Goal: Information Seeking & Learning: Learn about a topic

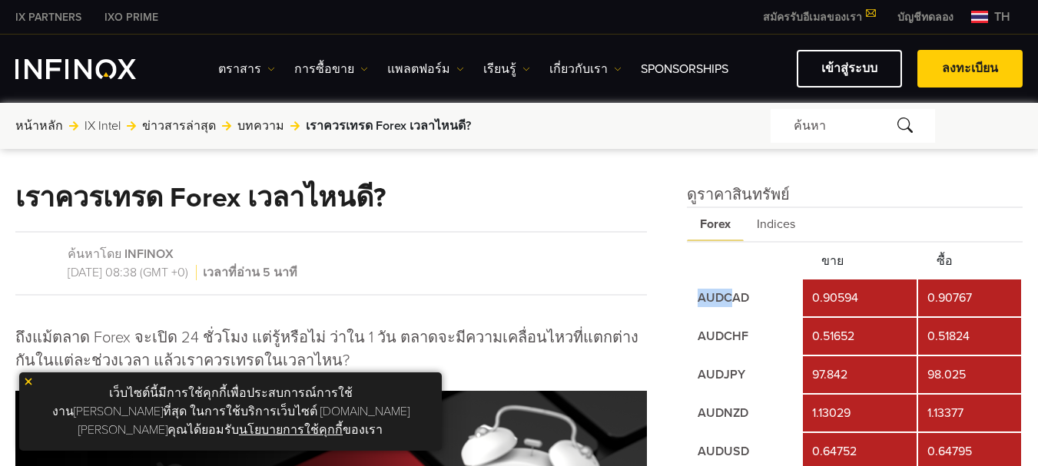
drag, startPoint x: 688, startPoint y: 297, endPoint x: 731, endPoint y: 293, distance: 42.4
click at [731, 293] on td "AUDCAD" at bounding box center [744, 298] width 113 height 37
click at [771, 216] on span "Indices" at bounding box center [776, 224] width 65 height 33
click at [707, 222] on span "Forex" at bounding box center [715, 224] width 56 height 33
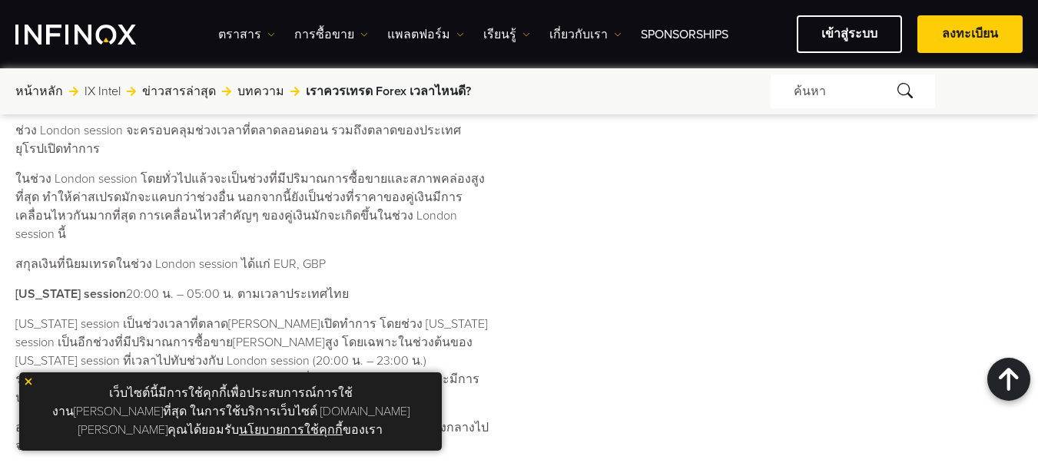
click at [26, 387] on img at bounding box center [28, 381] width 11 height 11
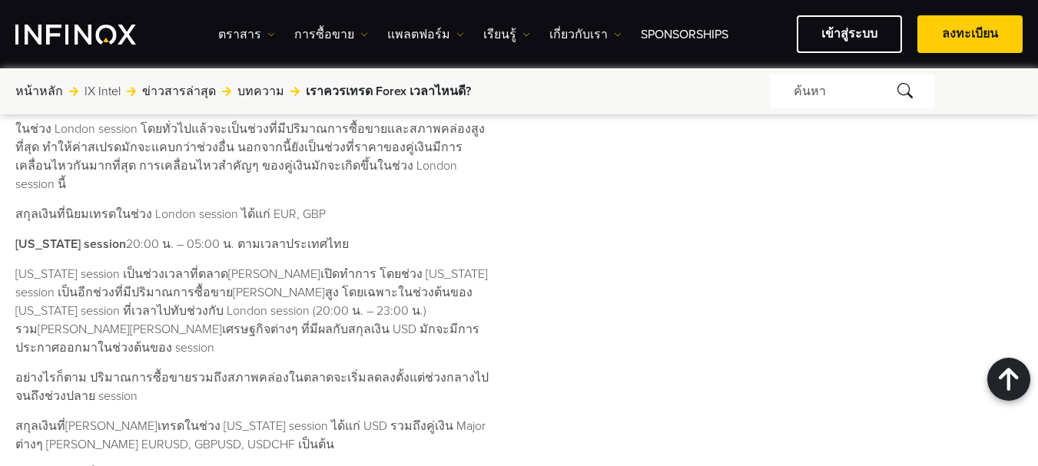
scroll to position [1075, 0]
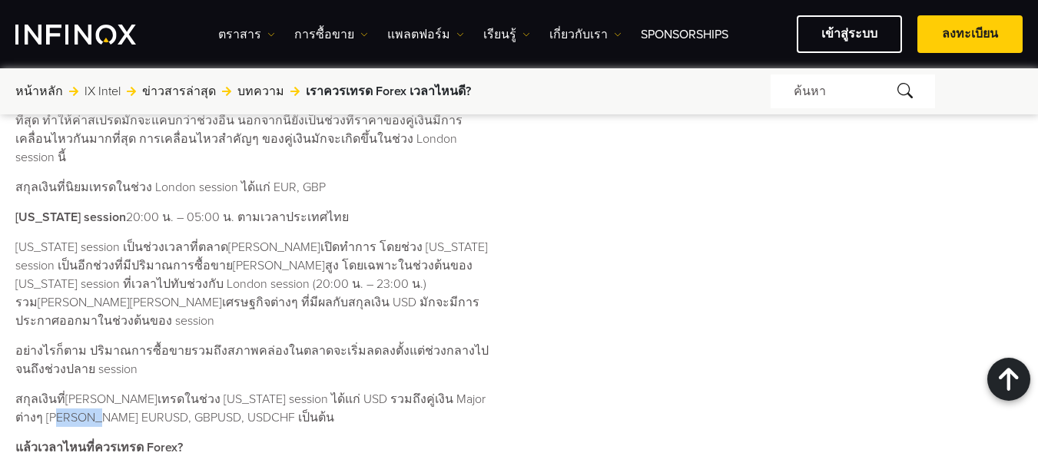
copy p "GBPUSD"
drag, startPoint x: 70, startPoint y: 380, endPoint x: 114, endPoint y: 380, distance: 44.6
click at [114, 390] on p "สกุลเงินที่[PERSON_NAME]เทรดในช่วง [US_STATE] session ได้แก่ USD รวมถึงคู่เงิน …" at bounding box center [251, 408] width 473 height 37
copy p "USDCHF"
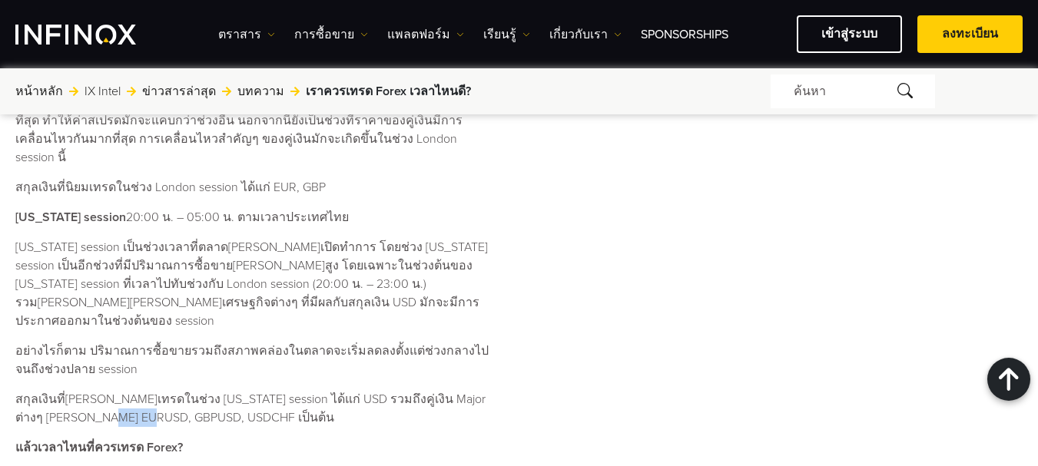
drag, startPoint x: 119, startPoint y: 378, endPoint x: 167, endPoint y: 375, distance: 48.5
click at [167, 390] on p "สกุลเงินที่[PERSON_NAME]เทรดในช่วง [US_STATE] session ได้แก่ USD รวมถึงคู่เงิน …" at bounding box center [251, 408] width 473 height 37
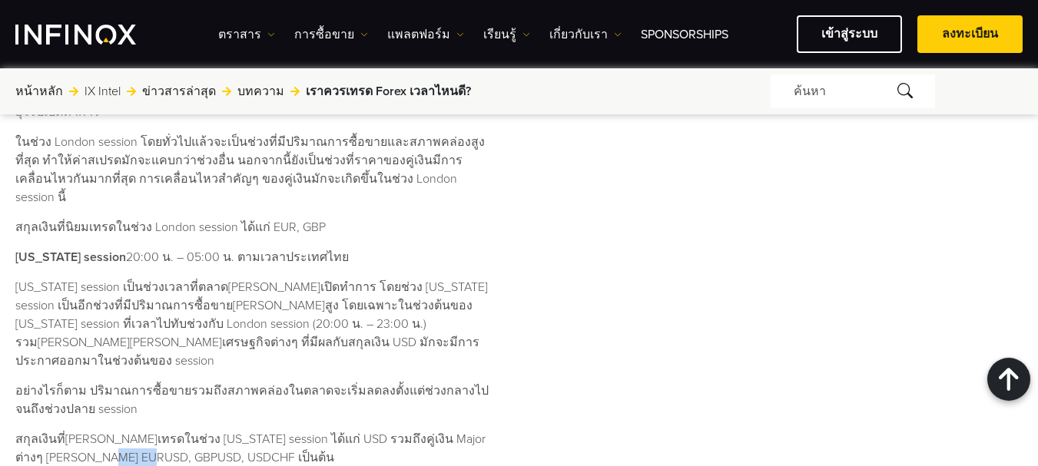
scroll to position [999, 0]
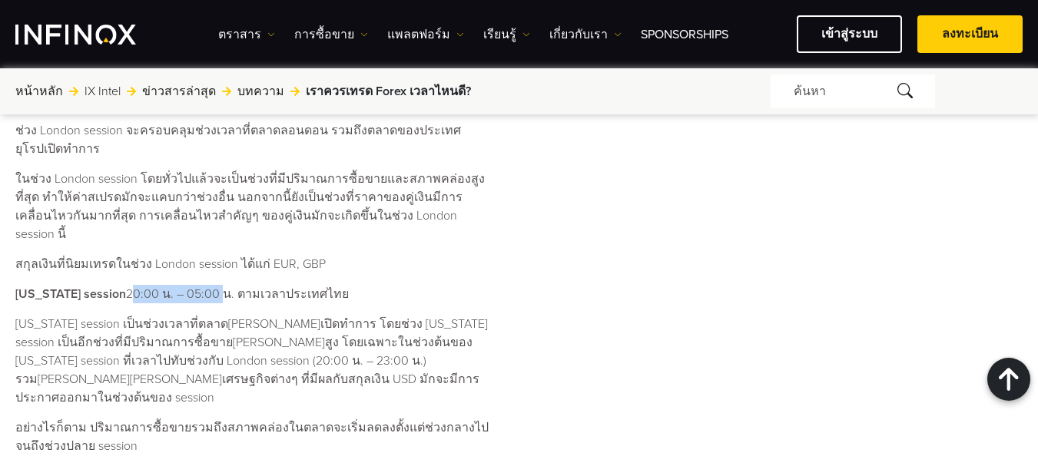
drag, startPoint x: 116, startPoint y: 273, endPoint x: 204, endPoint y: 273, distance: 87.6
click at [204, 285] on p "[US_STATE] session 20:00 น. – 05:00 น. ตามเวลาประเทศไทย" at bounding box center [251, 294] width 473 height 18
click at [384, 285] on p "[US_STATE] session 20:00 น. – 05:00 น. ตามเวลาประเทศไทย" at bounding box center [251, 294] width 473 height 18
drag, startPoint x: 114, startPoint y: 273, endPoint x: 220, endPoint y: 273, distance: 106.0
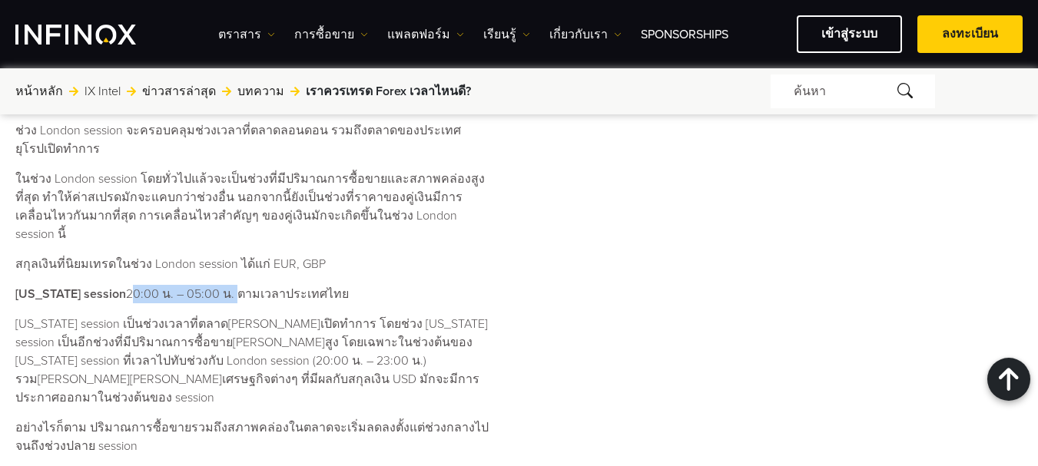
click at [220, 285] on p "[US_STATE] session 20:00 น. – 05:00 น. ตามเวลาประเทศไทย" at bounding box center [251, 294] width 473 height 18
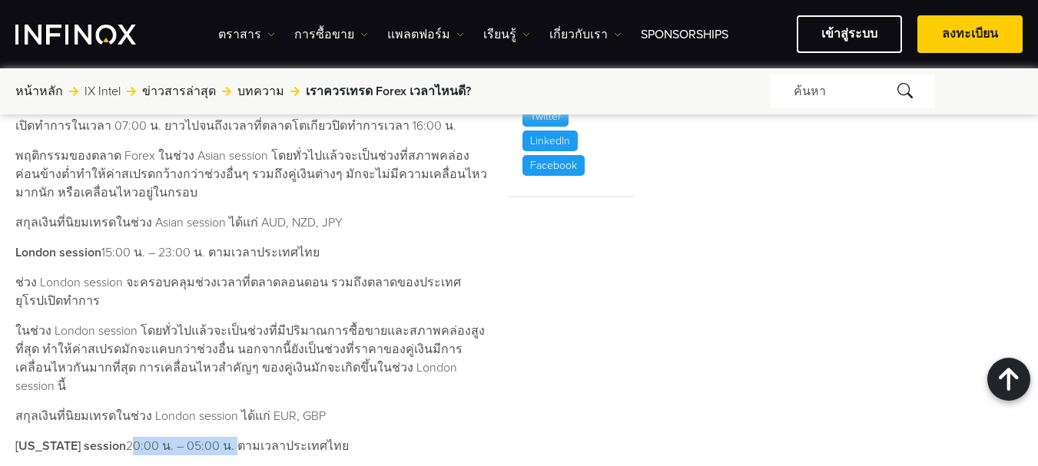
scroll to position [845, 0]
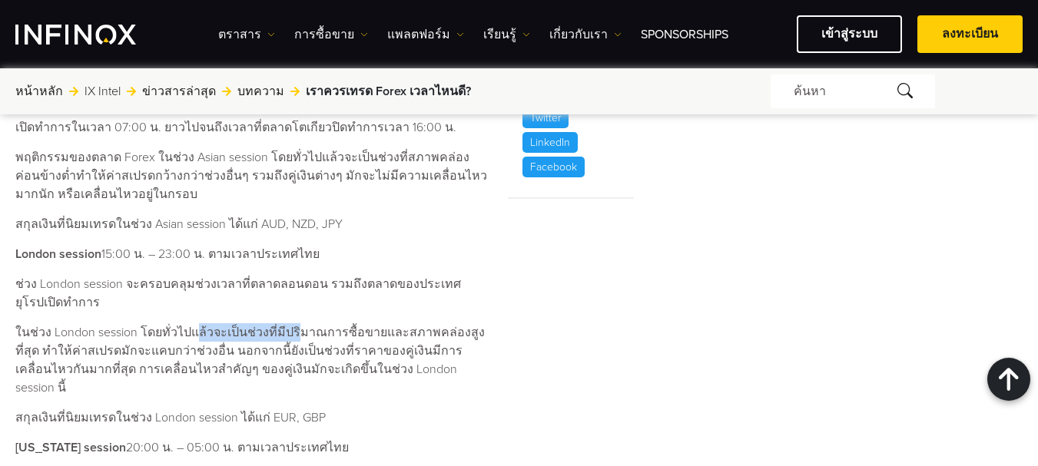
drag, startPoint x: 192, startPoint y: 336, endPoint x: 287, endPoint y: 331, distance: 95.4
click at [287, 331] on p "ในช่วง London session โดยทั่วไปแล้วจะเป็นช่วงที่มีปริมาณการซื้อขายและสภาพคล่องส…" at bounding box center [251, 360] width 473 height 74
click at [214, 354] on p "ในช่วง London session โดยทั่วไปแล้วจะเป็นช่วงที่มีปริมาณการซื้อขายและสภาพคล่องส…" at bounding box center [251, 360] width 473 height 74
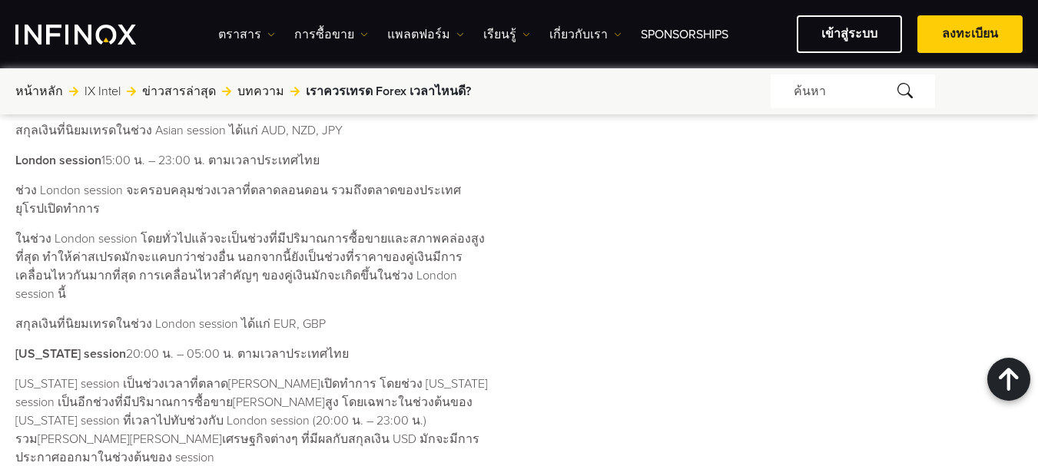
scroll to position [922, 0]
